Goal: Find specific page/section

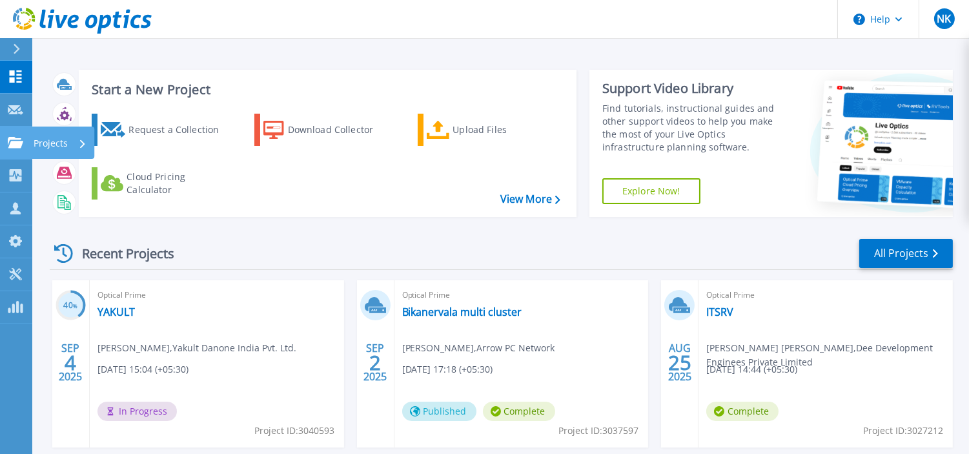
click at [41, 141] on p "Projects" at bounding box center [51, 144] width 34 height 34
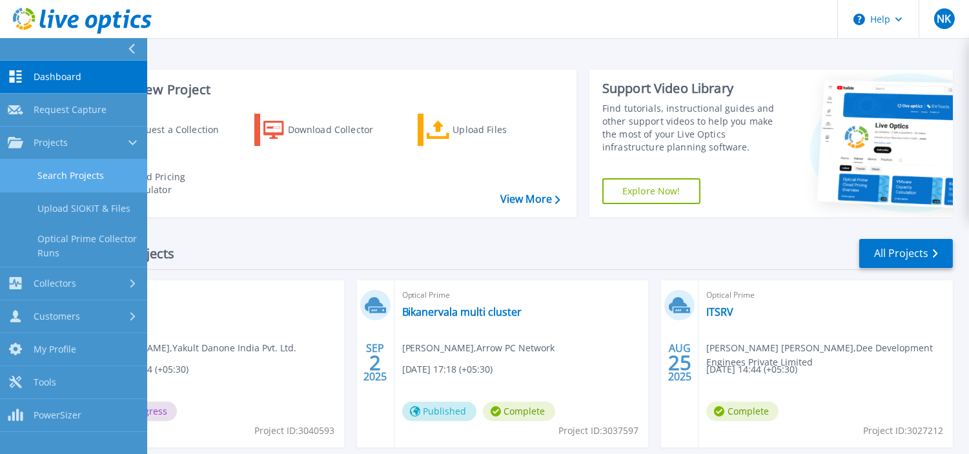
click at [65, 167] on link "Search Projects" at bounding box center [73, 175] width 147 height 33
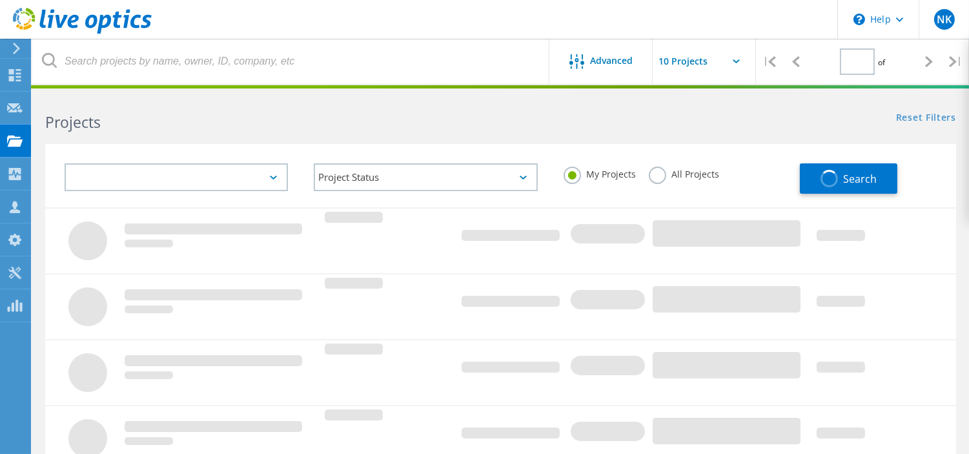
type input "1"
